Goal: Find specific page/section: Find specific page/section

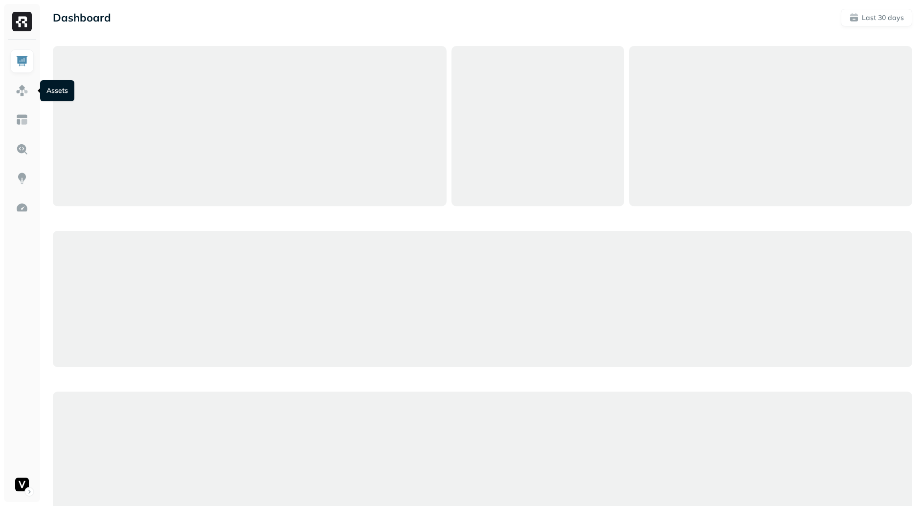
click at [26, 101] on link at bounding box center [21, 90] width 23 height 23
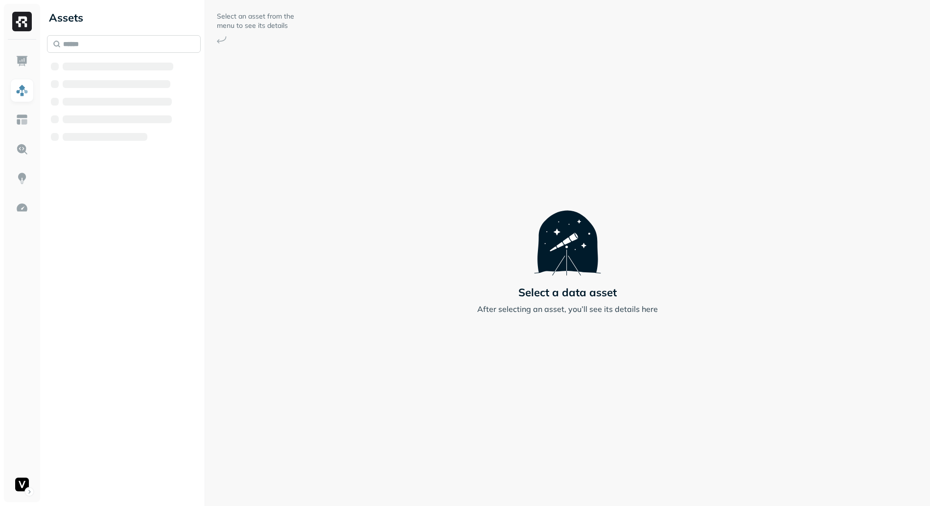
click at [120, 45] on input "text" at bounding box center [124, 44] width 154 height 18
paste input "**********"
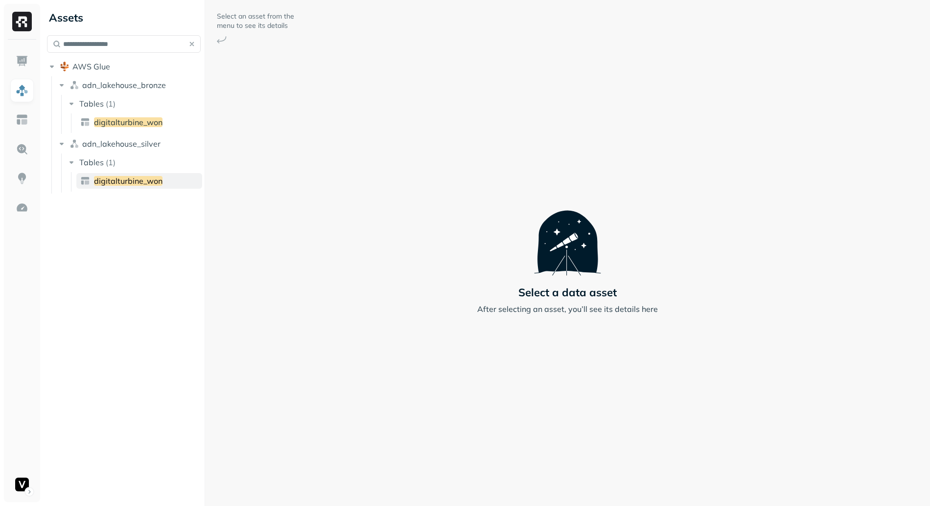
click at [124, 179] on span "digitalturbine_won" at bounding box center [128, 181] width 68 height 10
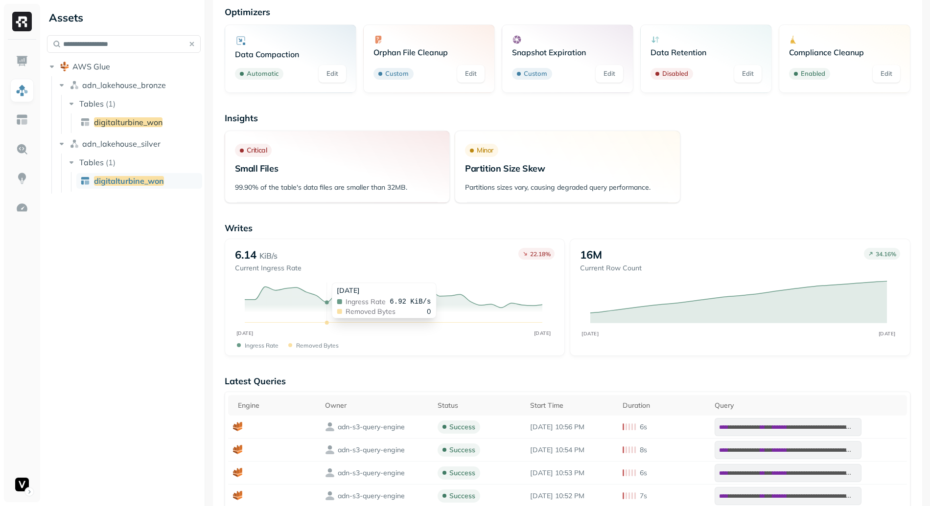
scroll to position [16, 0]
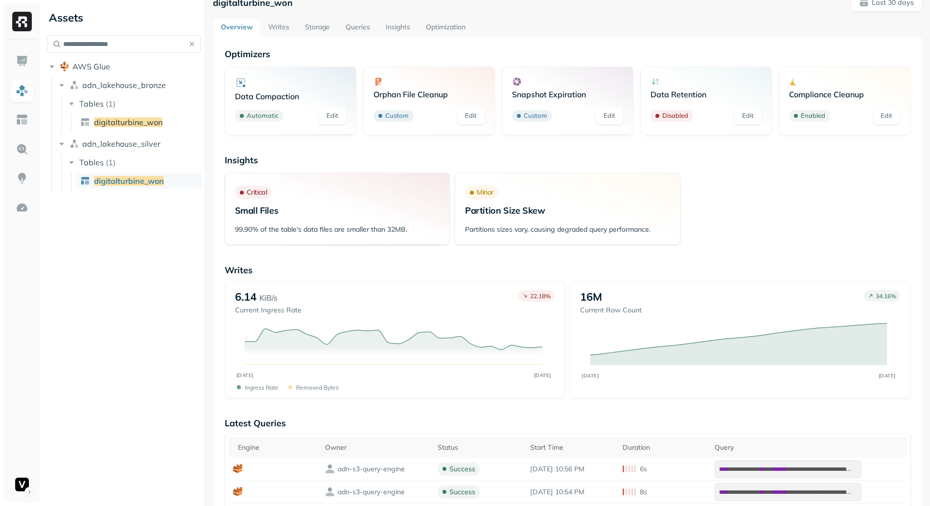
click at [315, 25] on link "Storage" at bounding box center [317, 28] width 41 height 18
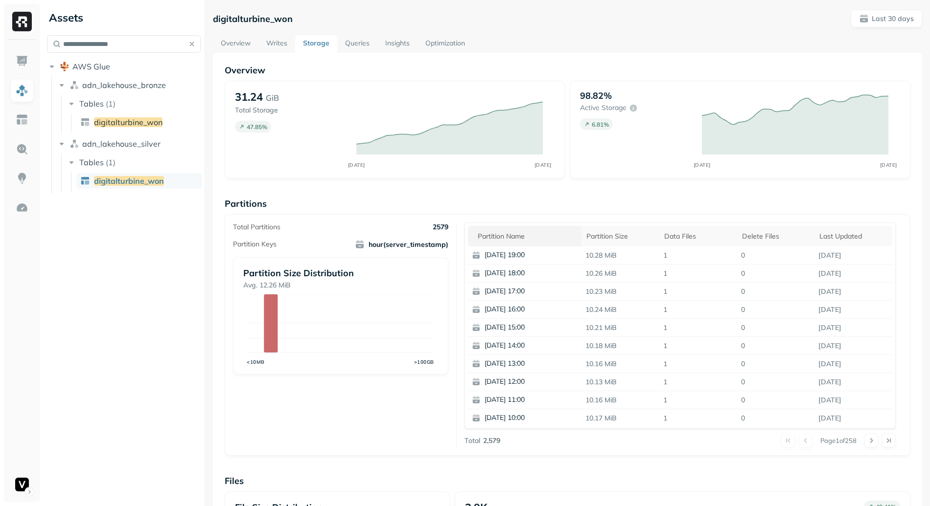
click at [529, 236] on div "Partition name" at bounding box center [526, 236] width 99 height 9
click at [868, 443] on button at bounding box center [871, 441] width 14 height 14
click at [867, 443] on button at bounding box center [871, 441] width 14 height 14
click at [865, 440] on div at bounding box center [879, 441] width 31 height 14
click at [865, 440] on button at bounding box center [871, 441] width 14 height 14
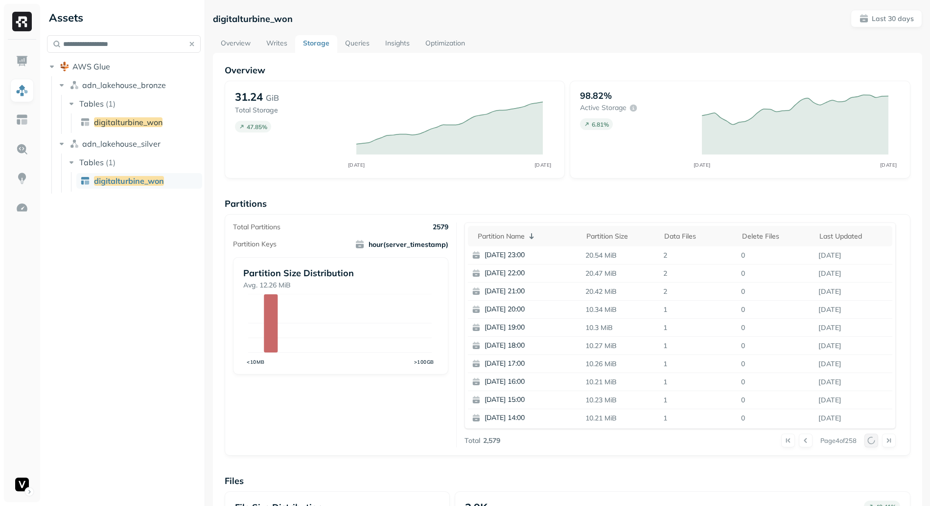
click at [865, 440] on div at bounding box center [879, 441] width 31 height 14
click at [865, 440] on button at bounding box center [871, 441] width 14 height 14
click at [865, 437] on button at bounding box center [871, 441] width 14 height 14
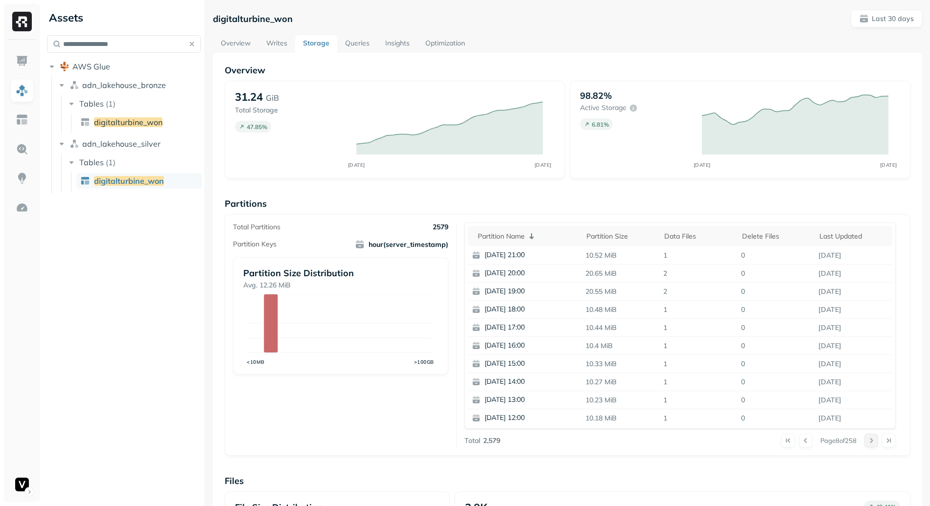
click at [865, 437] on button at bounding box center [871, 441] width 14 height 14
click at [865, 437] on div at bounding box center [879, 441] width 31 height 14
click at [866, 439] on button at bounding box center [871, 441] width 14 height 14
click at [866, 439] on div at bounding box center [879, 441] width 31 height 14
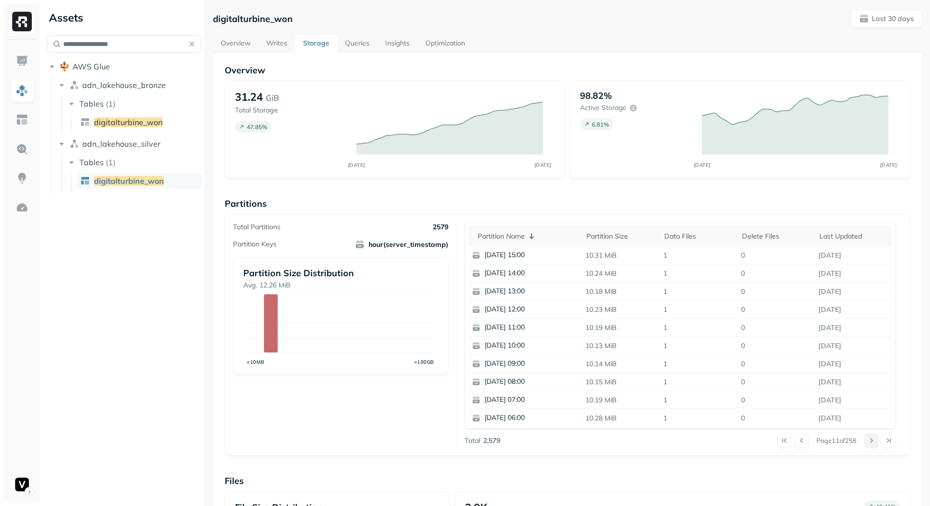
click at [866, 439] on button at bounding box center [871, 441] width 14 height 14
click at [866, 439] on div at bounding box center [879, 441] width 31 height 14
click at [866, 439] on button at bounding box center [871, 441] width 14 height 14
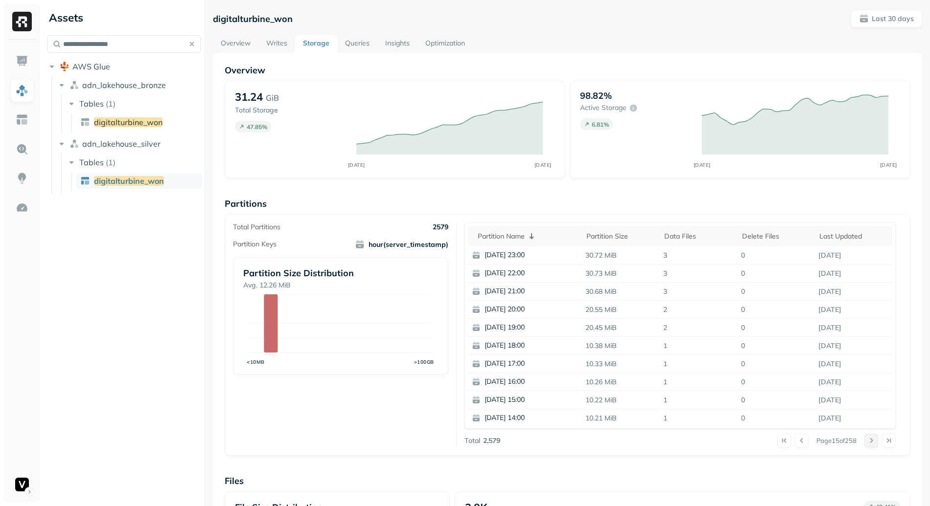
click at [866, 439] on button at bounding box center [871, 441] width 14 height 14
click at [866, 439] on div at bounding box center [879, 441] width 31 height 14
click at [866, 439] on button at bounding box center [871, 441] width 14 height 14
click at [866, 439] on div at bounding box center [879, 441] width 31 height 14
click at [866, 439] on button at bounding box center [871, 441] width 14 height 14
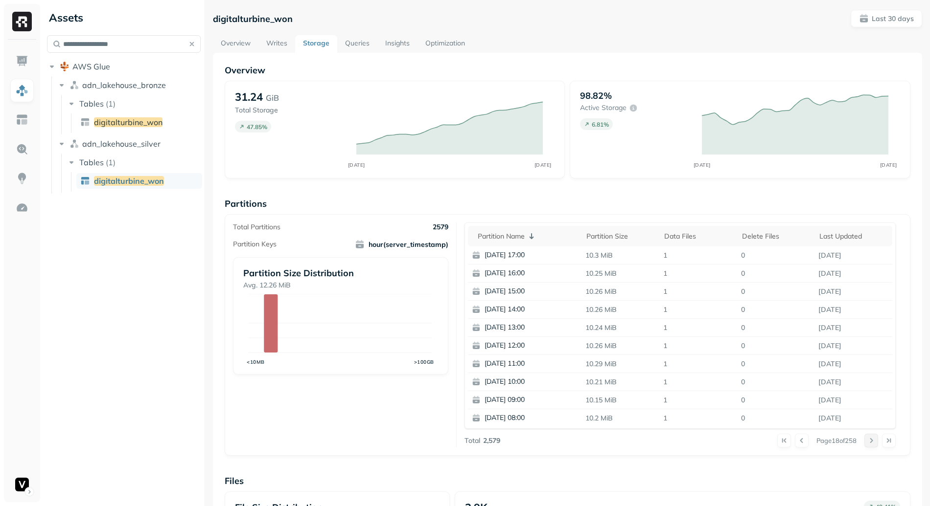
click at [866, 439] on button at bounding box center [871, 441] width 14 height 14
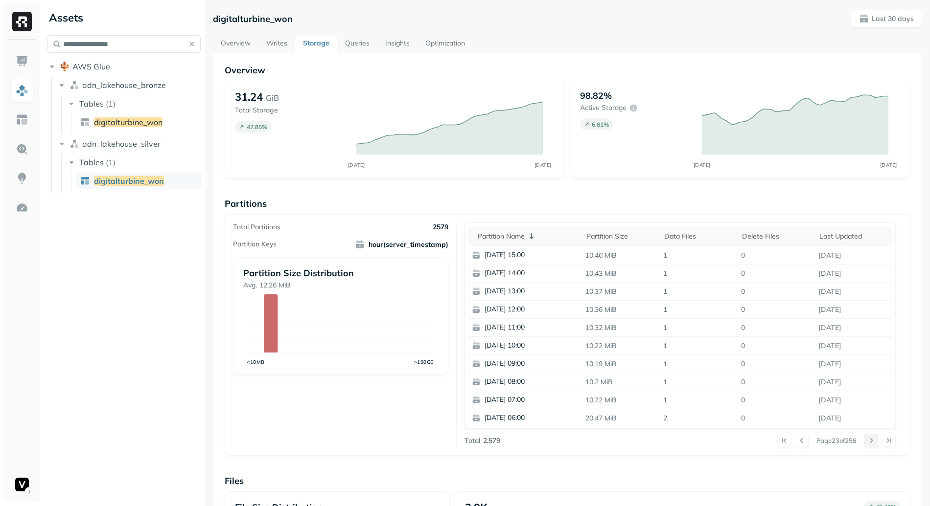
click at [866, 439] on button at bounding box center [871, 441] width 14 height 14
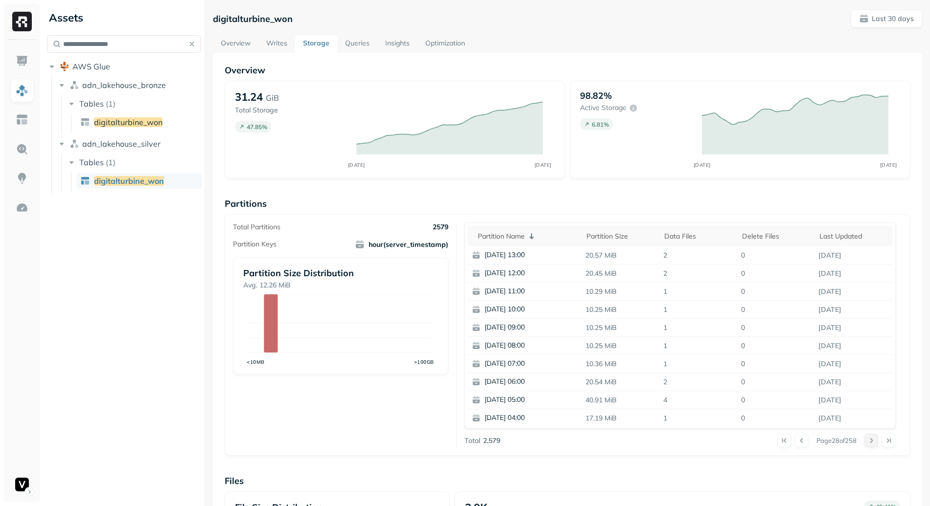
click at [866, 439] on button at bounding box center [871, 441] width 14 height 14
click at [866, 439] on div at bounding box center [879, 441] width 31 height 14
click at [866, 439] on button at bounding box center [871, 441] width 14 height 14
click at [866, 439] on div at bounding box center [879, 441] width 31 height 14
click at [866, 441] on button at bounding box center [871, 441] width 14 height 14
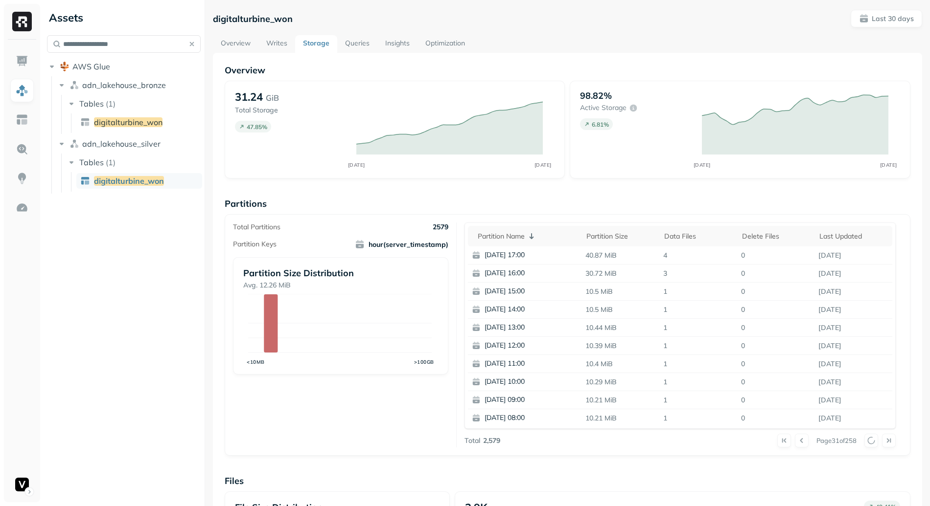
click at [866, 441] on div at bounding box center [879, 441] width 31 height 14
click at [866, 441] on button at bounding box center [871, 441] width 14 height 14
click at [866, 441] on div at bounding box center [879, 441] width 31 height 14
click at [866, 441] on button at bounding box center [871, 441] width 14 height 14
click at [866, 440] on button at bounding box center [871, 441] width 14 height 14
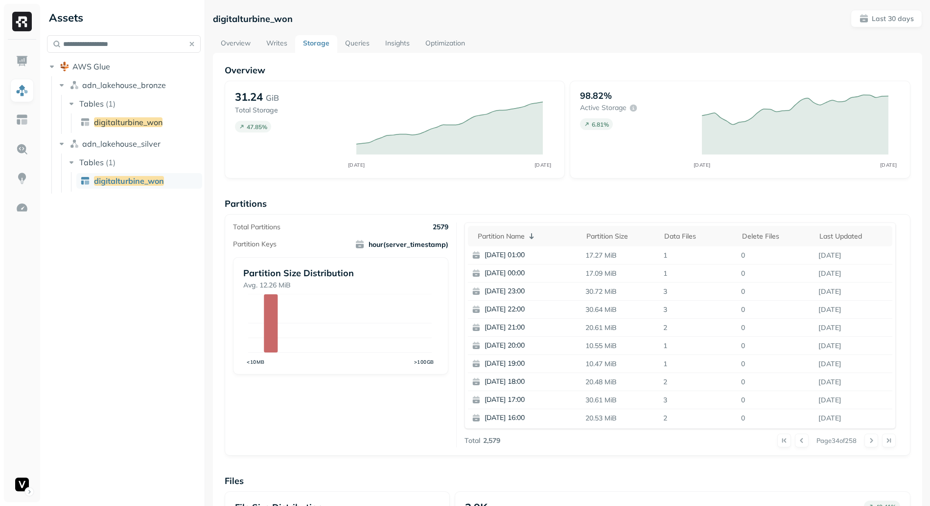
click at [866, 440] on button at bounding box center [871, 441] width 14 height 14
click at [777, 441] on button at bounding box center [784, 441] width 14 height 14
click at [94, 42] on input "**********" at bounding box center [124, 44] width 154 height 18
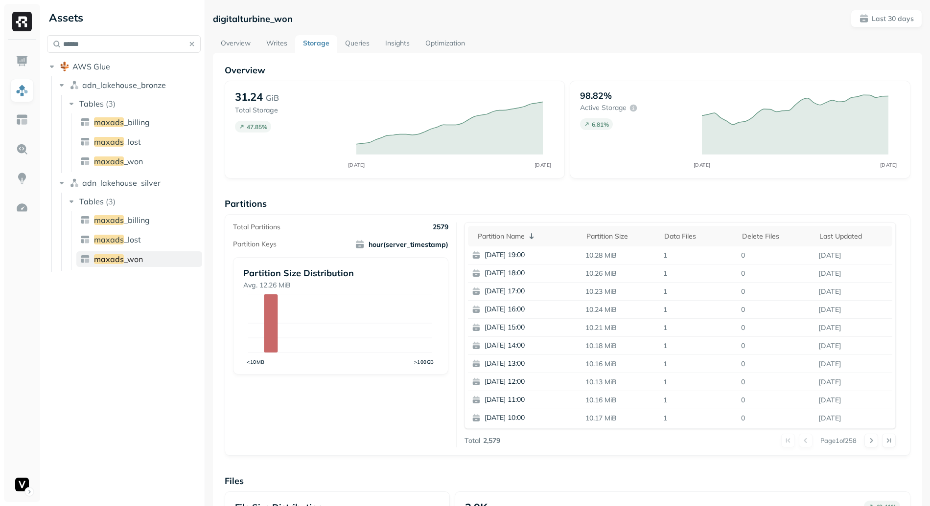
type input "******"
click at [151, 255] on link "maxads _won" at bounding box center [139, 259] width 126 height 16
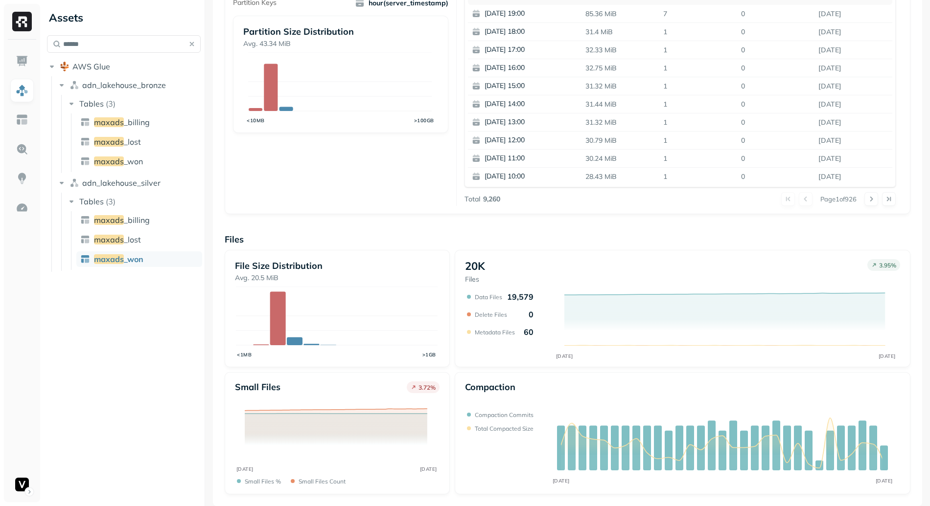
scroll to position [21, 0]
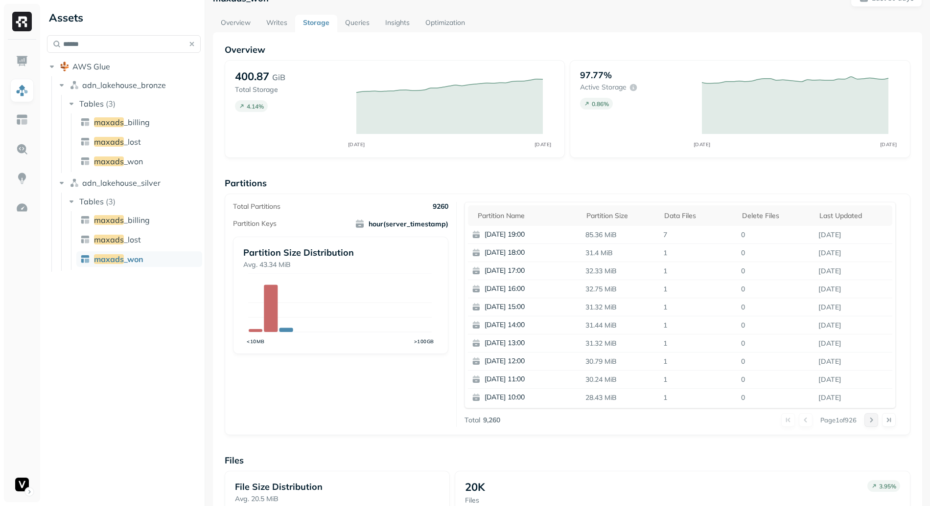
click at [864, 422] on button at bounding box center [871, 420] width 14 height 14
click at [864, 425] on button at bounding box center [871, 420] width 14 height 14
click at [865, 423] on button at bounding box center [871, 420] width 14 height 14
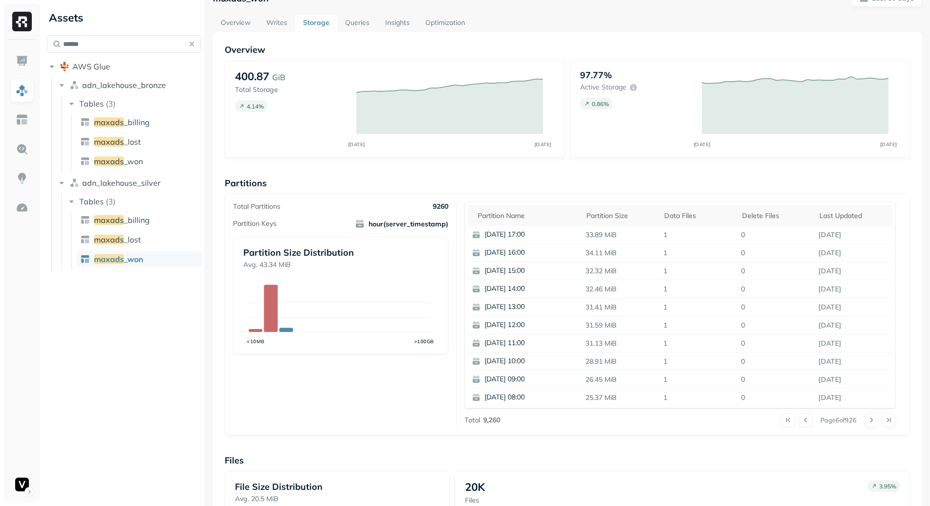
click at [865, 423] on button at bounding box center [871, 420] width 14 height 14
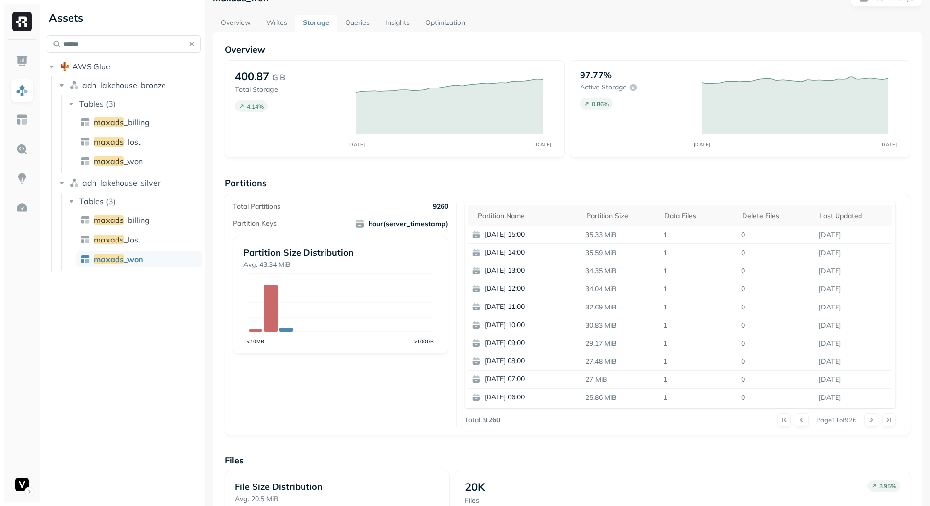
click at [865, 423] on button at bounding box center [871, 420] width 14 height 14
click at [865, 423] on div at bounding box center [879, 420] width 31 height 14
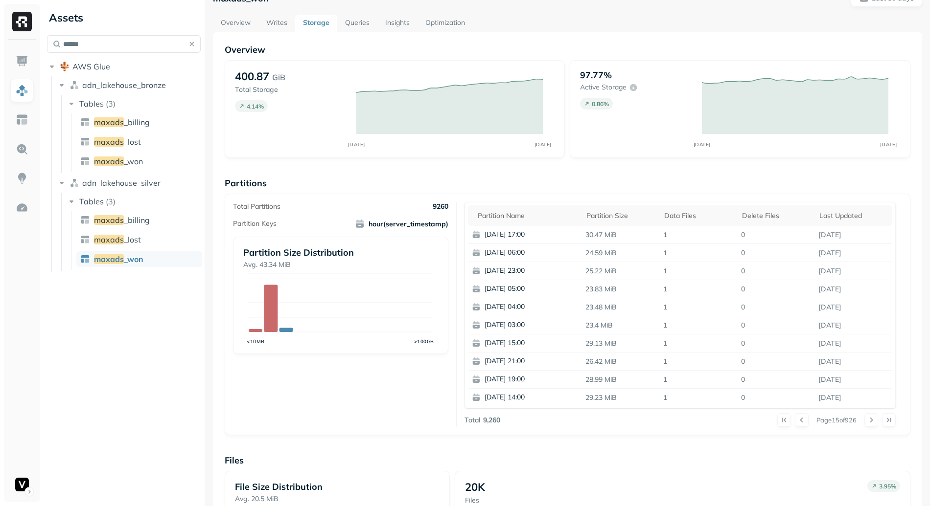
click at [865, 423] on button at bounding box center [871, 420] width 14 height 14
click at [865, 423] on div at bounding box center [879, 420] width 31 height 14
click at [865, 423] on button at bounding box center [871, 420] width 14 height 14
